Goal: Information Seeking & Learning: Learn about a topic

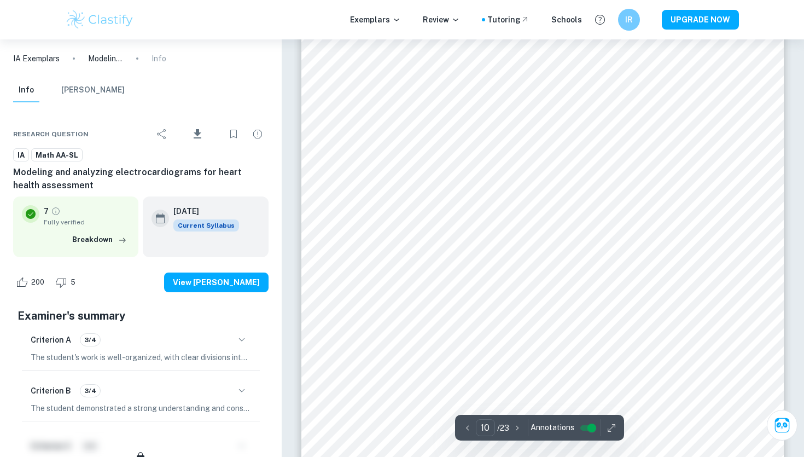
scroll to position [6603, 0]
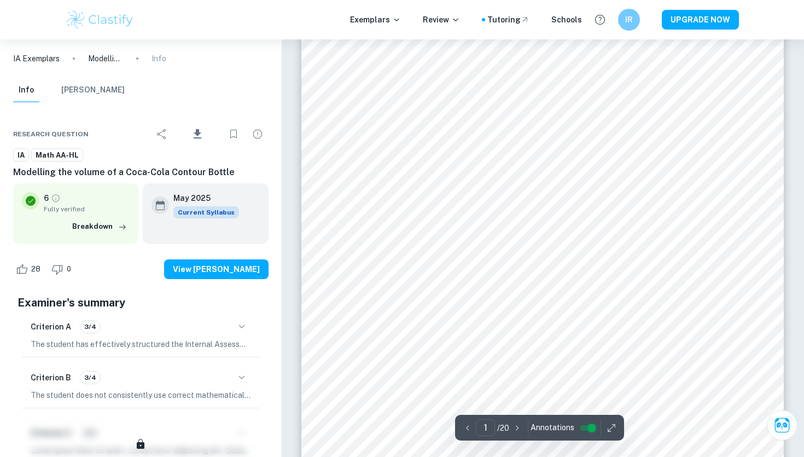
scroll to position [49, 0]
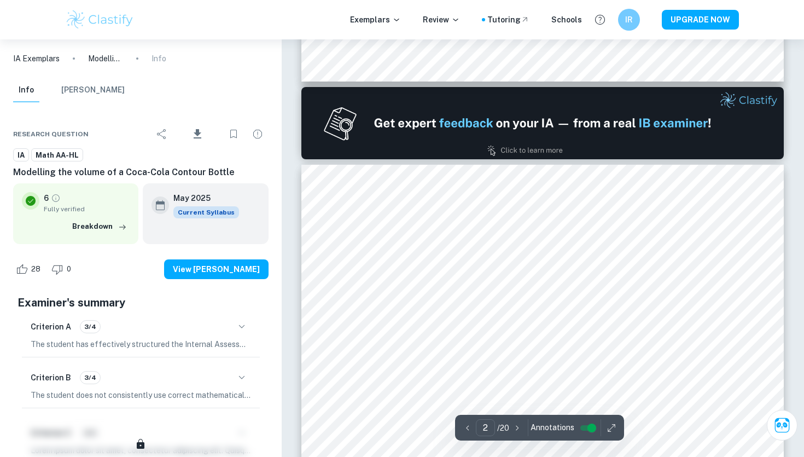
type input "1"
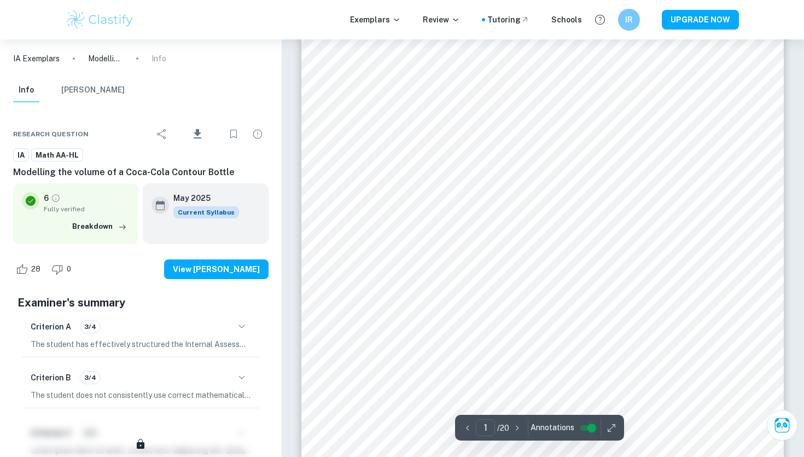
scroll to position [42, 0]
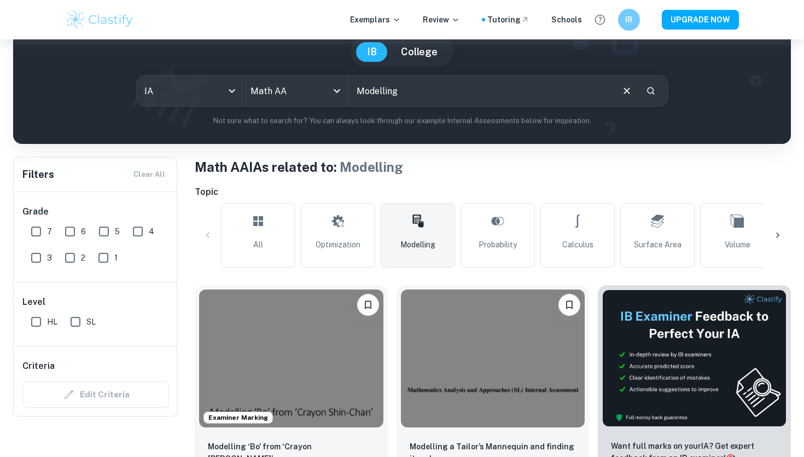
scroll to position [103, 0]
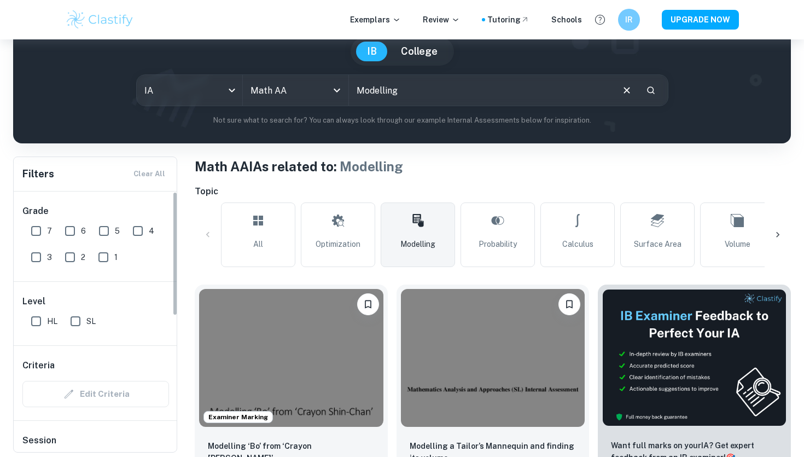
click at [145, 222] on input "4" at bounding box center [138, 231] width 22 height 22
checkbox input "true"
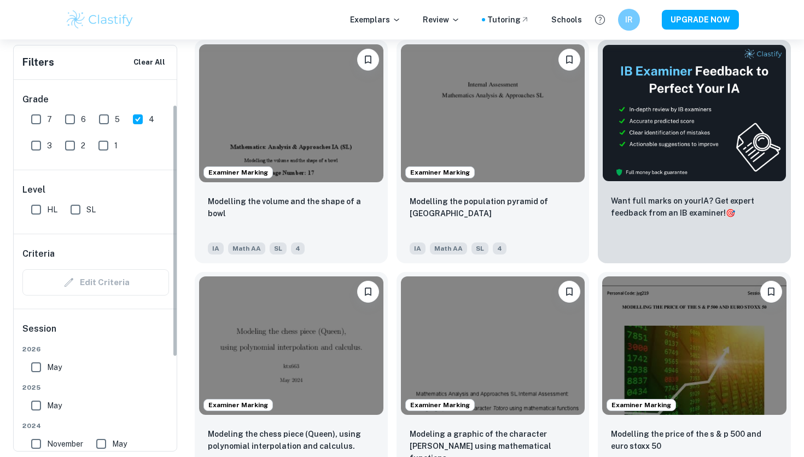
scroll to position [37, 0]
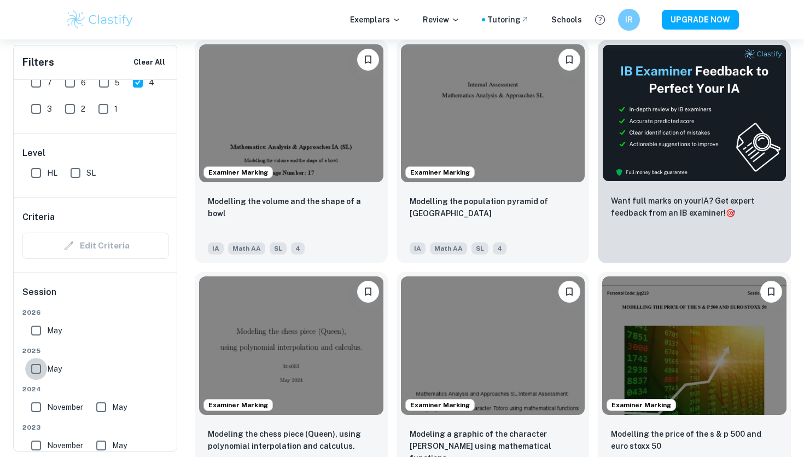
click at [35, 374] on input "May" at bounding box center [36, 369] width 22 height 22
checkbox input "true"
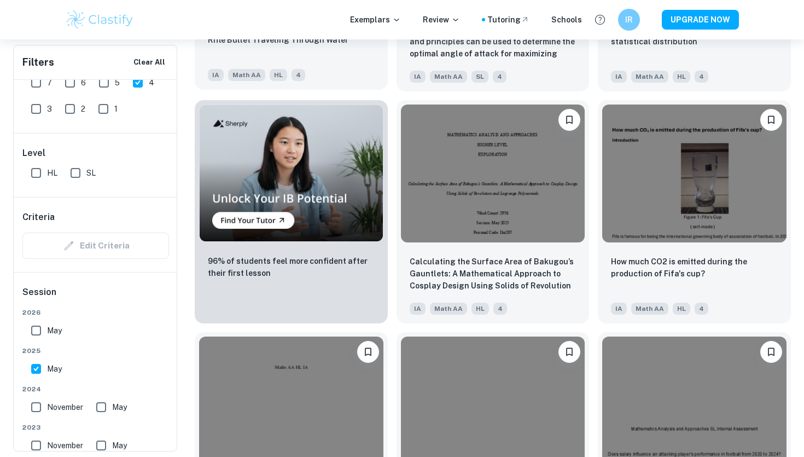
scroll to position [1027, 0]
